Goal: Use online tool/utility

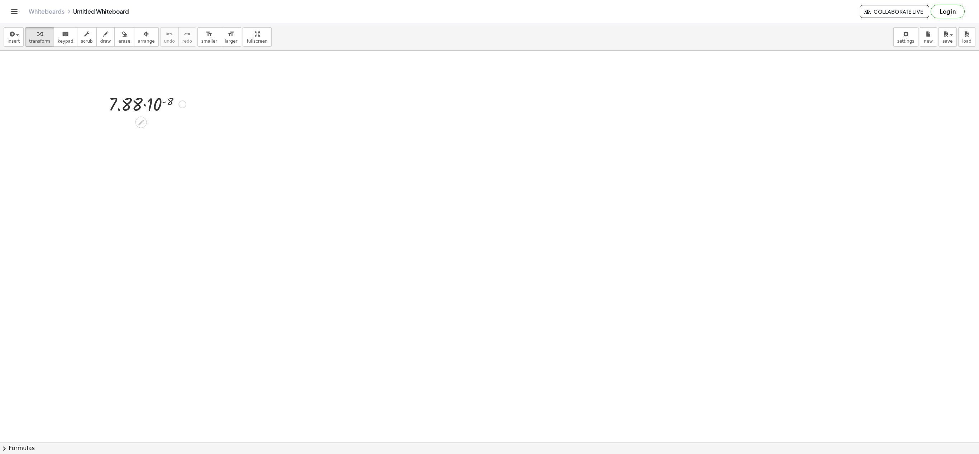
click at [145, 108] on div at bounding box center [147, 103] width 85 height 24
click at [160, 104] on div at bounding box center [147, 103] width 85 height 24
click at [160, 104] on div at bounding box center [147, 103] width 104 height 24
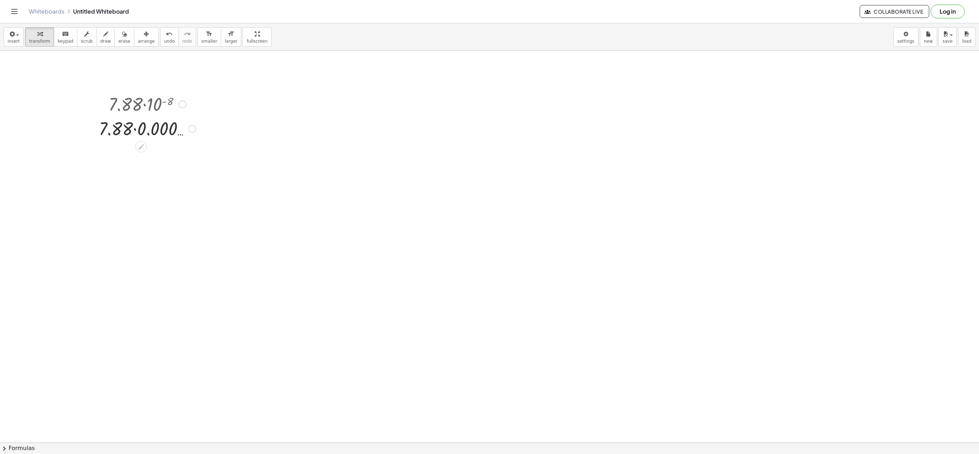
click at [134, 133] on div at bounding box center [147, 128] width 104 height 24
click at [134, 133] on div at bounding box center [147, 128] width 85 height 24
click at [159, 159] on div at bounding box center [147, 152] width 104 height 24
click at [154, 157] on div at bounding box center [147, 152] width 104 height 24
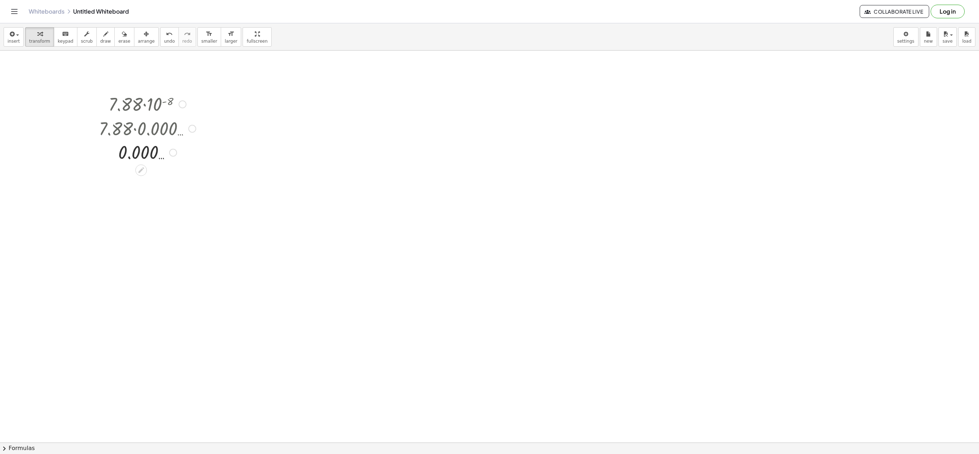
click at [154, 157] on div at bounding box center [147, 152] width 104 height 24
click at [145, 169] on div at bounding box center [140, 169] width 11 height 11
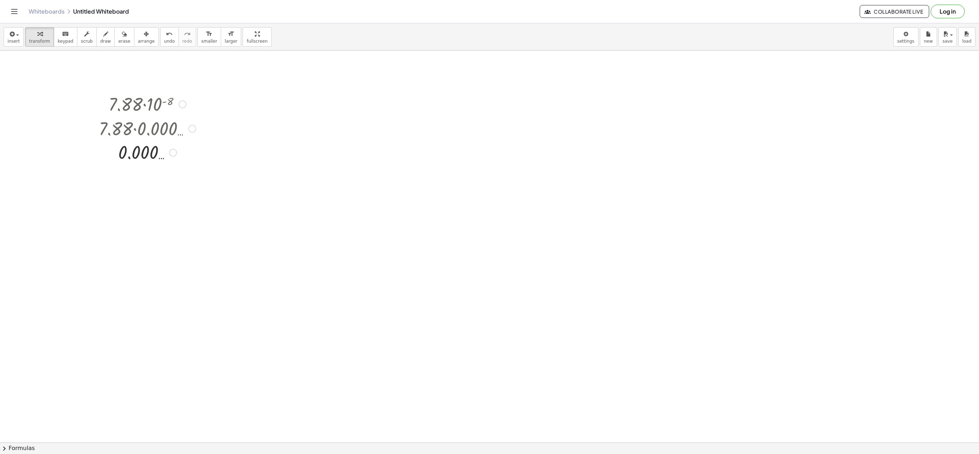
click at [173, 153] on div at bounding box center [173, 153] width 8 height 8
click at [229, 170] on span "Expand new lines: On" at bounding box center [212, 168] width 49 height 6
click at [125, 152] on div at bounding box center [147, 152] width 104 height 24
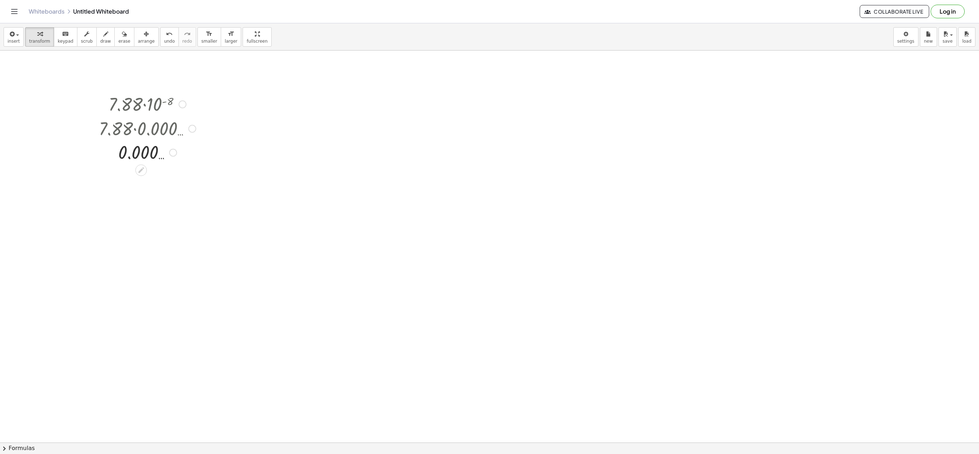
click at [125, 152] on div at bounding box center [147, 152] width 104 height 24
click at [133, 159] on div at bounding box center [147, 152] width 104 height 24
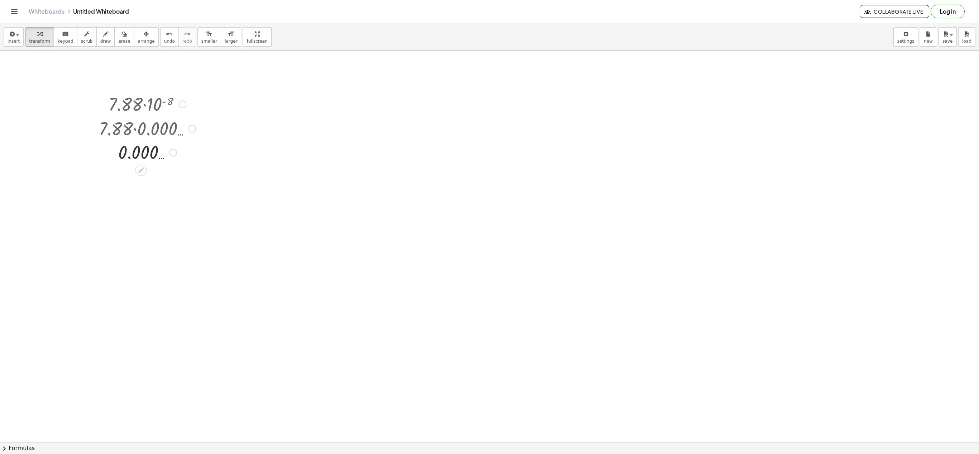
click at [133, 159] on div at bounding box center [147, 152] width 104 height 24
click at [162, 158] on div at bounding box center [147, 152] width 104 height 24
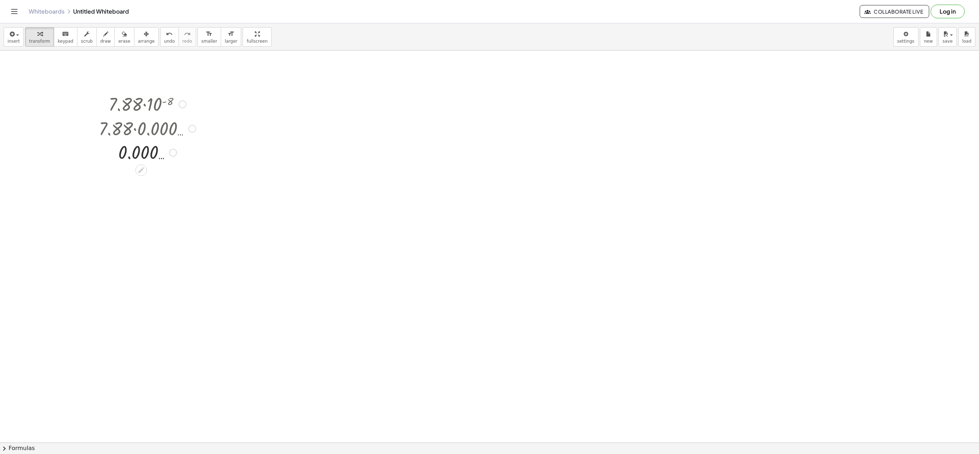
click at [162, 158] on div at bounding box center [147, 152] width 104 height 24
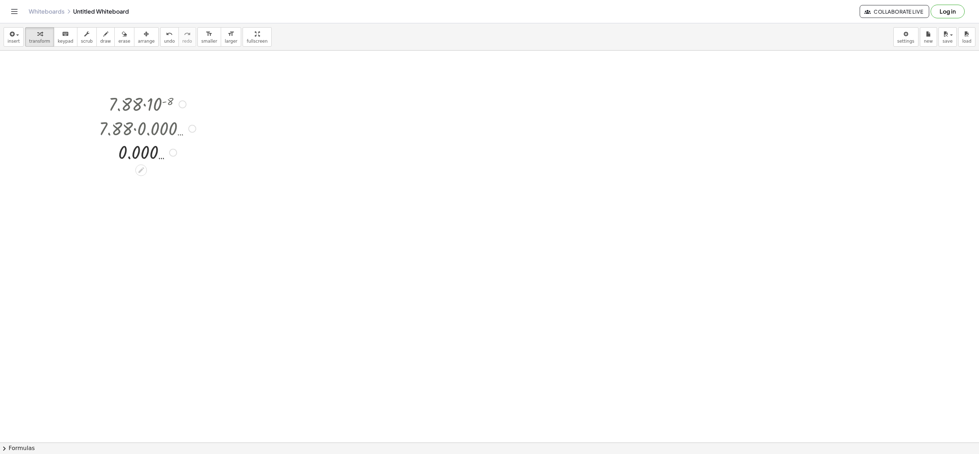
click at [162, 158] on div at bounding box center [147, 152] width 104 height 24
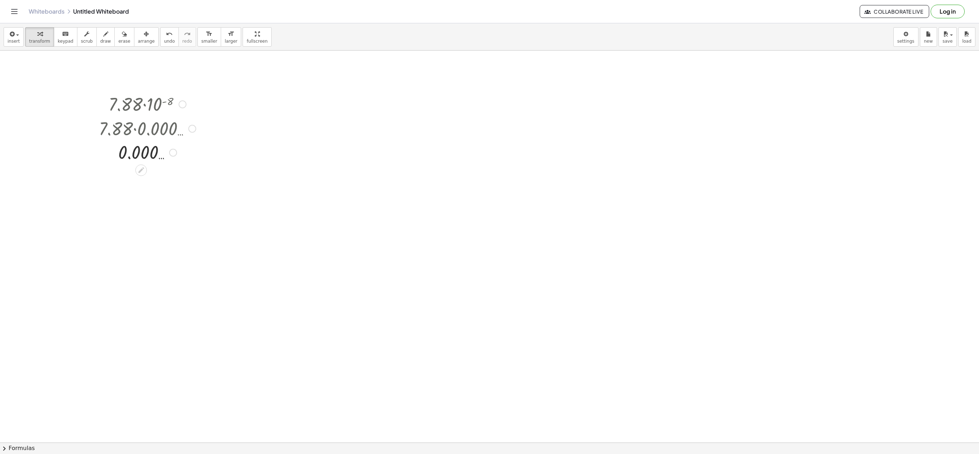
click at [162, 158] on div at bounding box center [147, 152] width 104 height 24
click at [494, 191] on div at bounding box center [487, 189] width 92 height 24
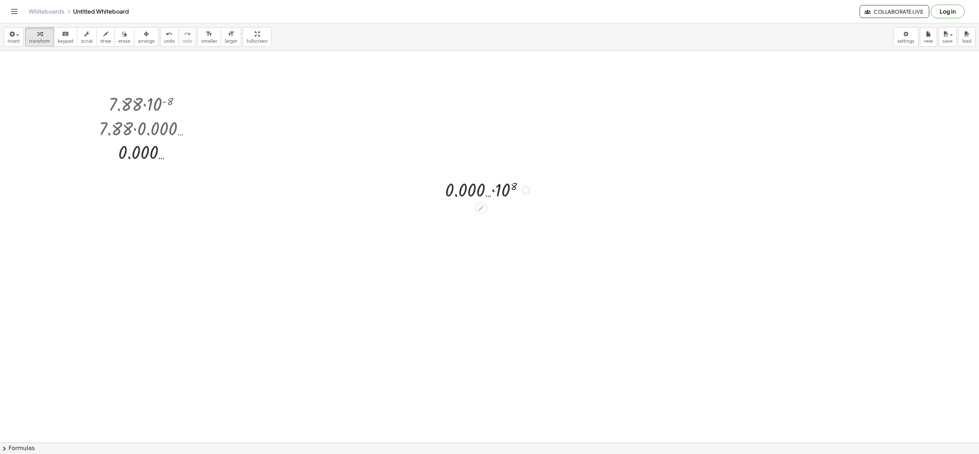
click at [502, 192] on div at bounding box center [487, 189] width 92 height 24
click at [502, 192] on div at bounding box center [487, 189] width 156 height 24
click at [461, 220] on div at bounding box center [487, 213] width 156 height 24
